Goal: Navigation & Orientation: Find specific page/section

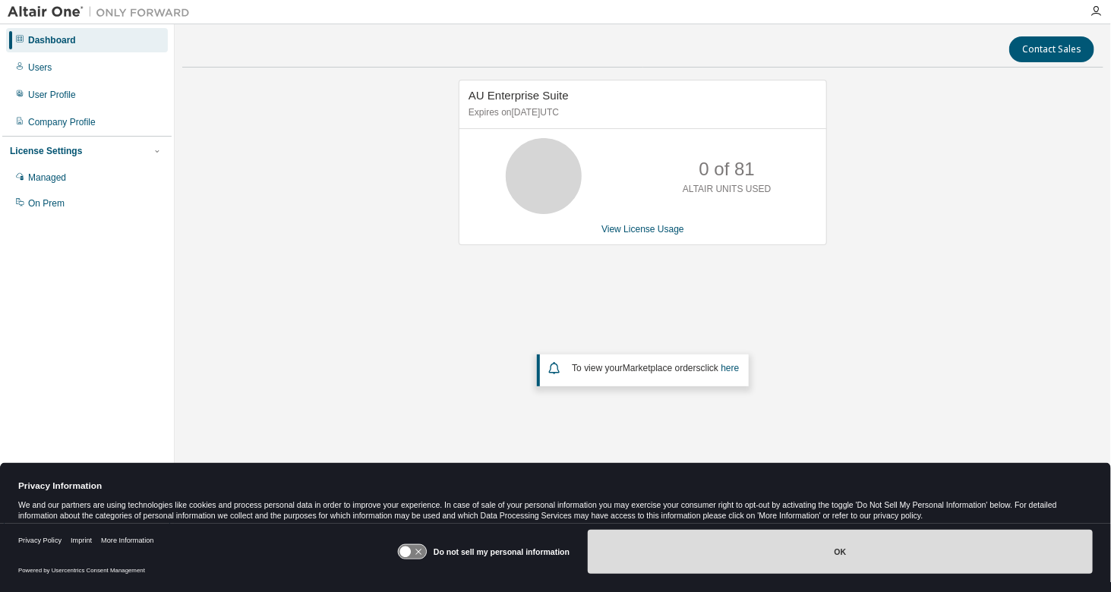
click at [807, 551] on button "OK" at bounding box center [840, 552] width 505 height 44
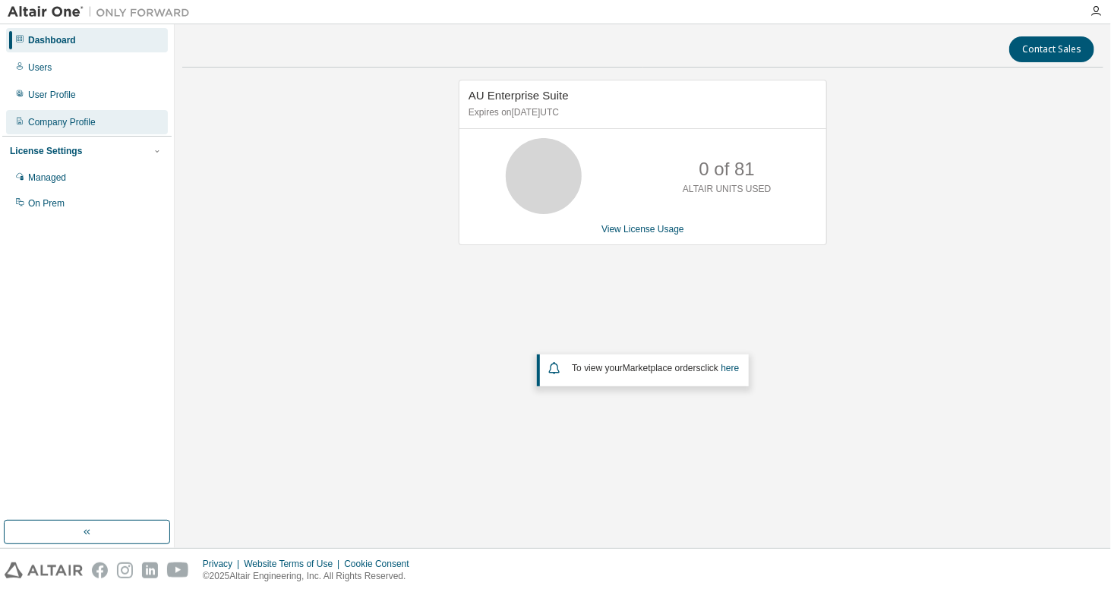
click at [86, 118] on div "Company Profile" at bounding box center [62, 122] width 68 height 12
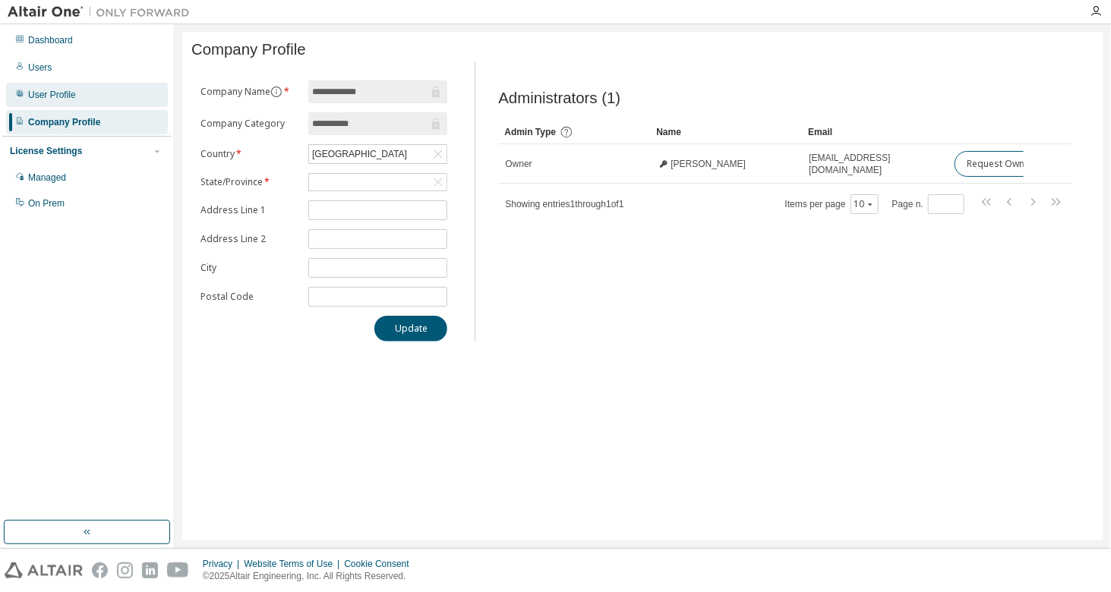
click at [73, 103] on div "User Profile" at bounding box center [87, 95] width 162 height 24
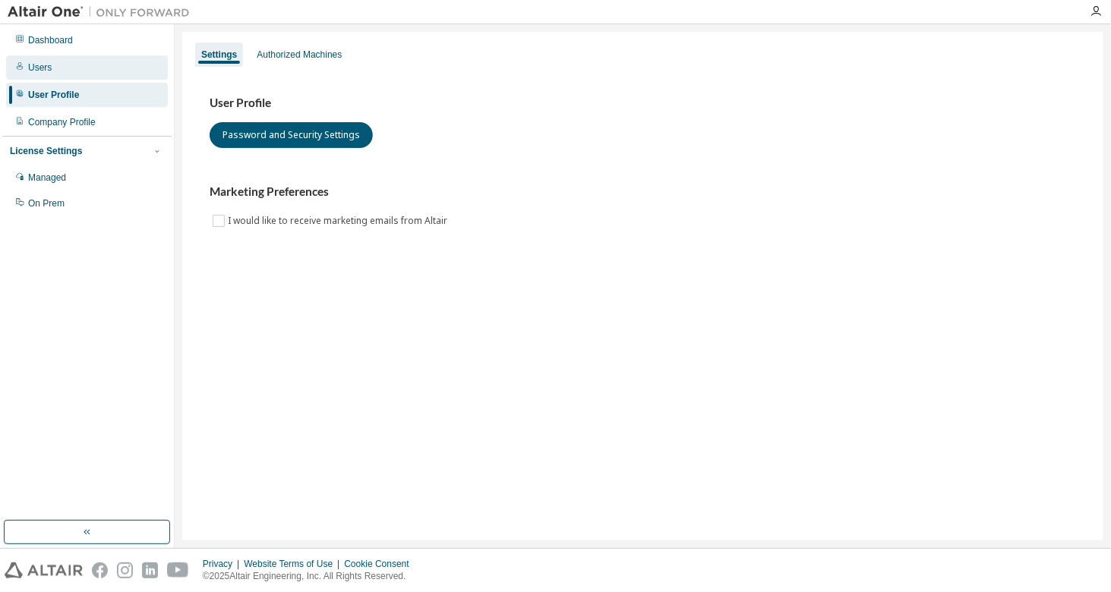
click at [52, 74] on div "Users" at bounding box center [87, 67] width 162 height 24
